Goal: Task Accomplishment & Management: Manage account settings

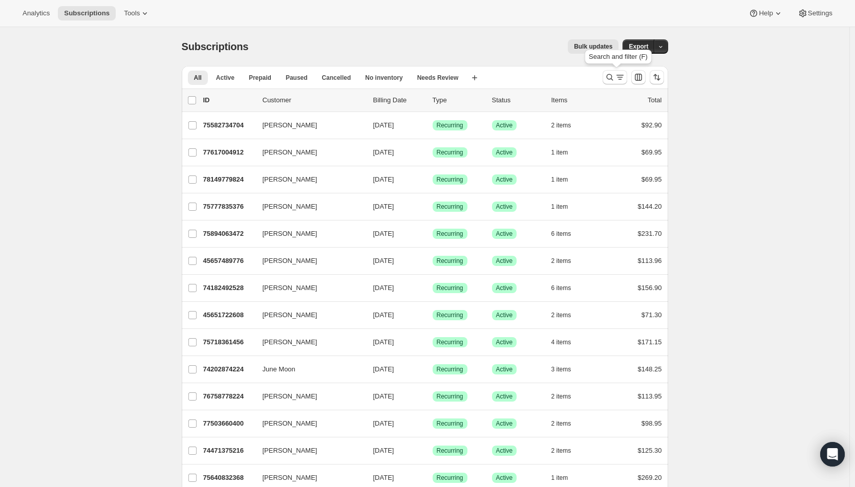
click at [618, 82] on icon "Search and filter results" at bounding box center [620, 77] width 10 height 10
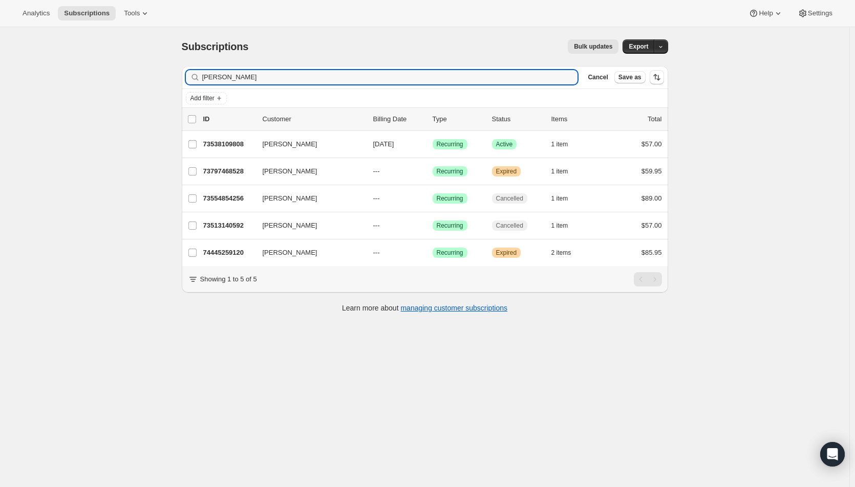
type input "[PERSON_NAME]"
click at [420, 143] on p "[DATE]" at bounding box center [398, 144] width 51 height 10
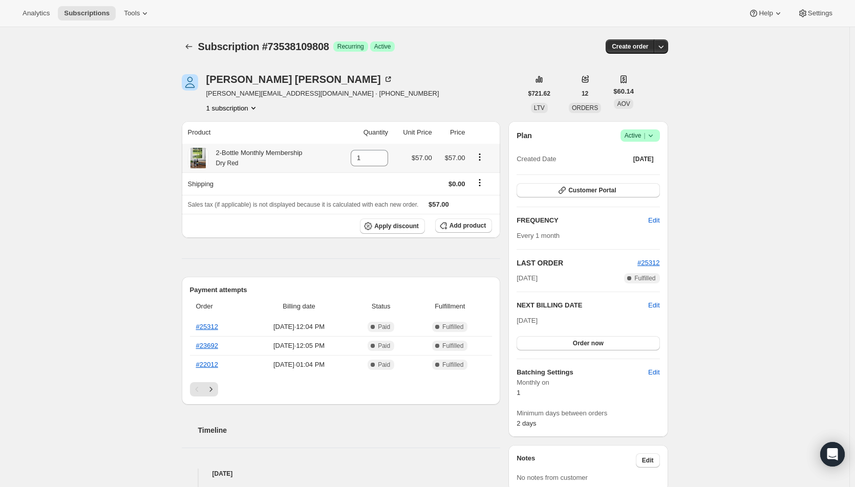
click at [480, 158] on icon "Product actions" at bounding box center [480, 157] width 2 height 2
click at [479, 173] on span "Swap variant" at bounding box center [482, 177] width 38 height 8
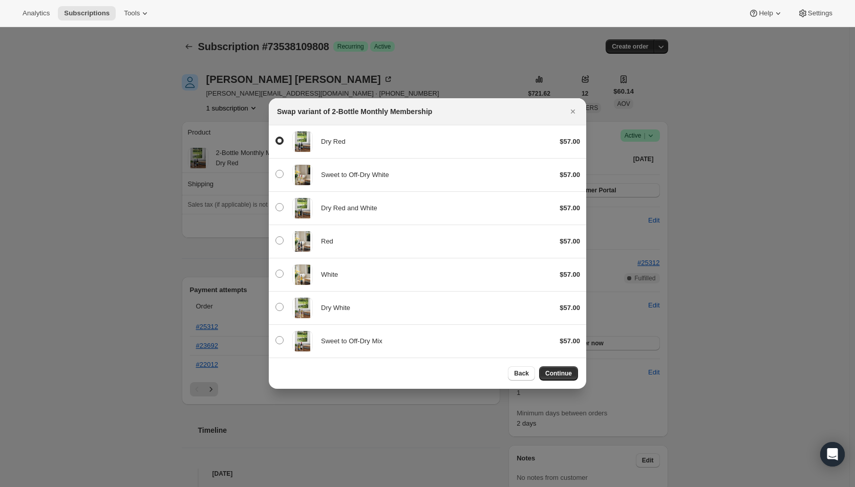
click at [347, 208] on span "Dry Red and White" at bounding box center [349, 208] width 56 height 8
radio input "false"
radio input "true"
click at [559, 377] on span "Continue" at bounding box center [558, 374] width 27 height 8
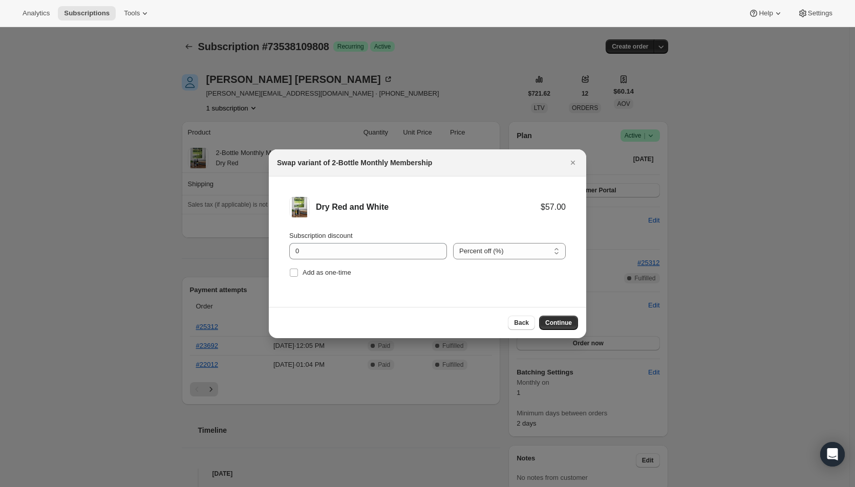
click at [563, 327] on span "Continue" at bounding box center [558, 323] width 27 height 8
